Goal: Task Accomplishment & Management: Manage account settings

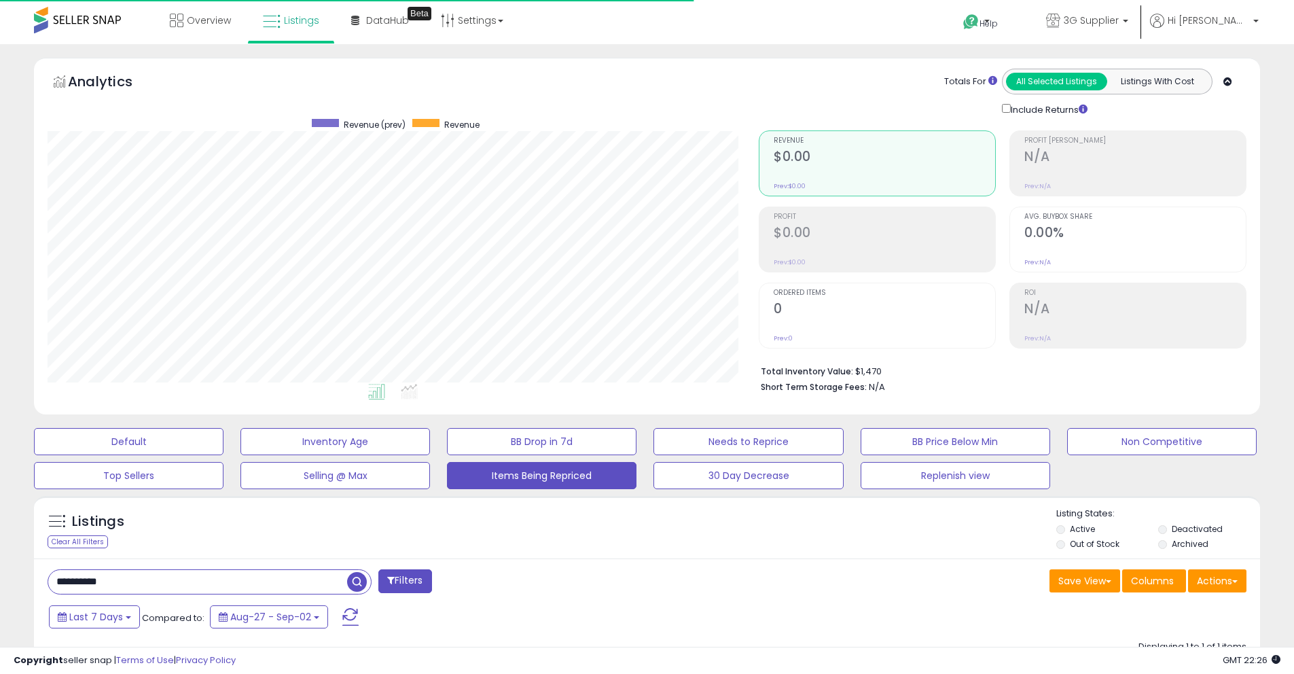
select select "**"
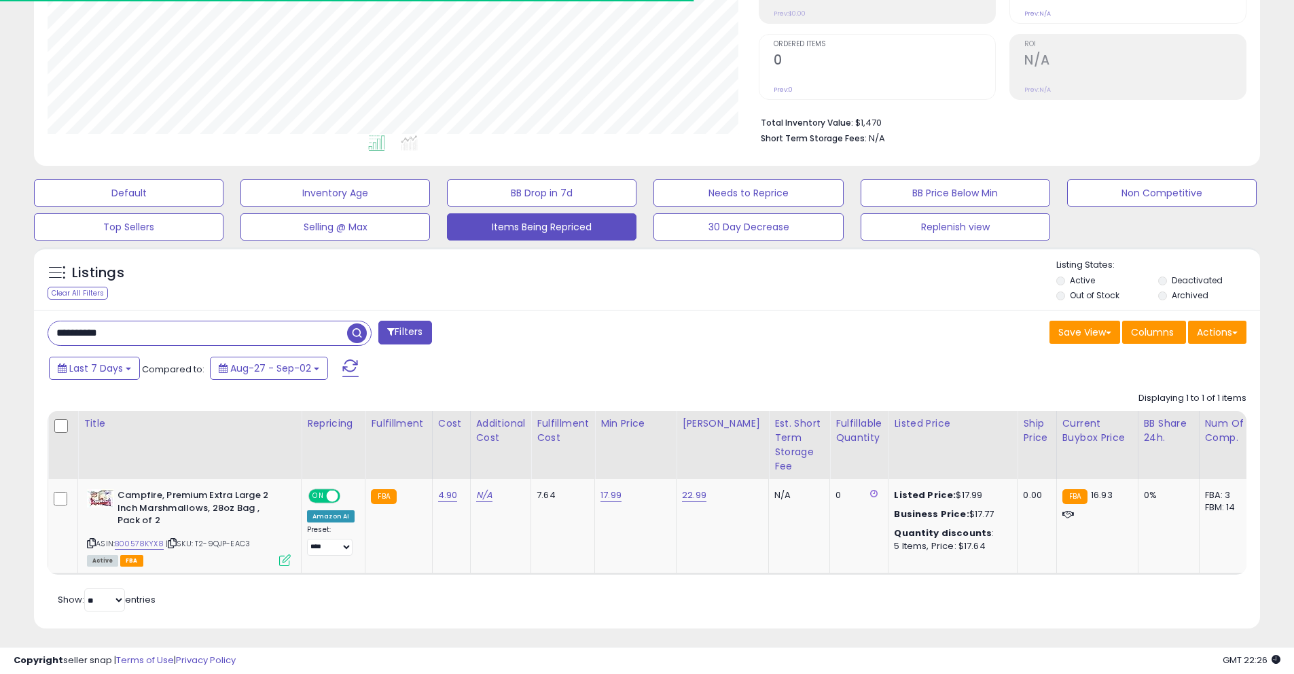
scroll to position [279, 711]
